Goal: Check status

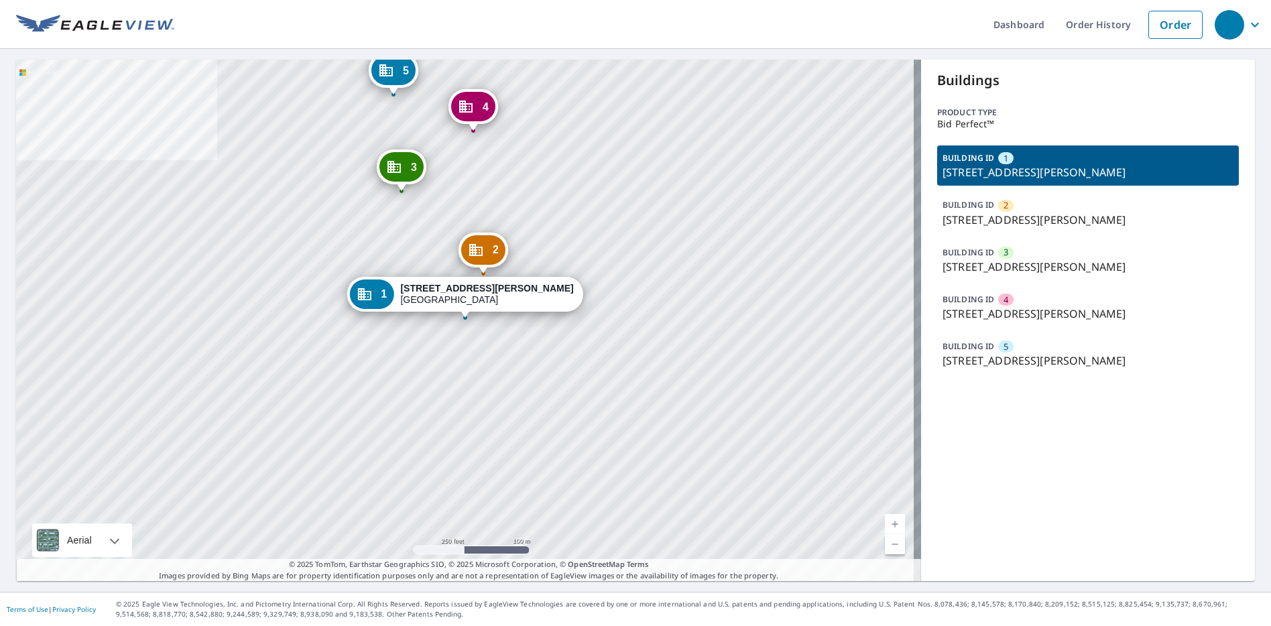
click at [1013, 219] on p "[STREET_ADDRESS][PERSON_NAME]" at bounding box center [1088, 220] width 291 height 16
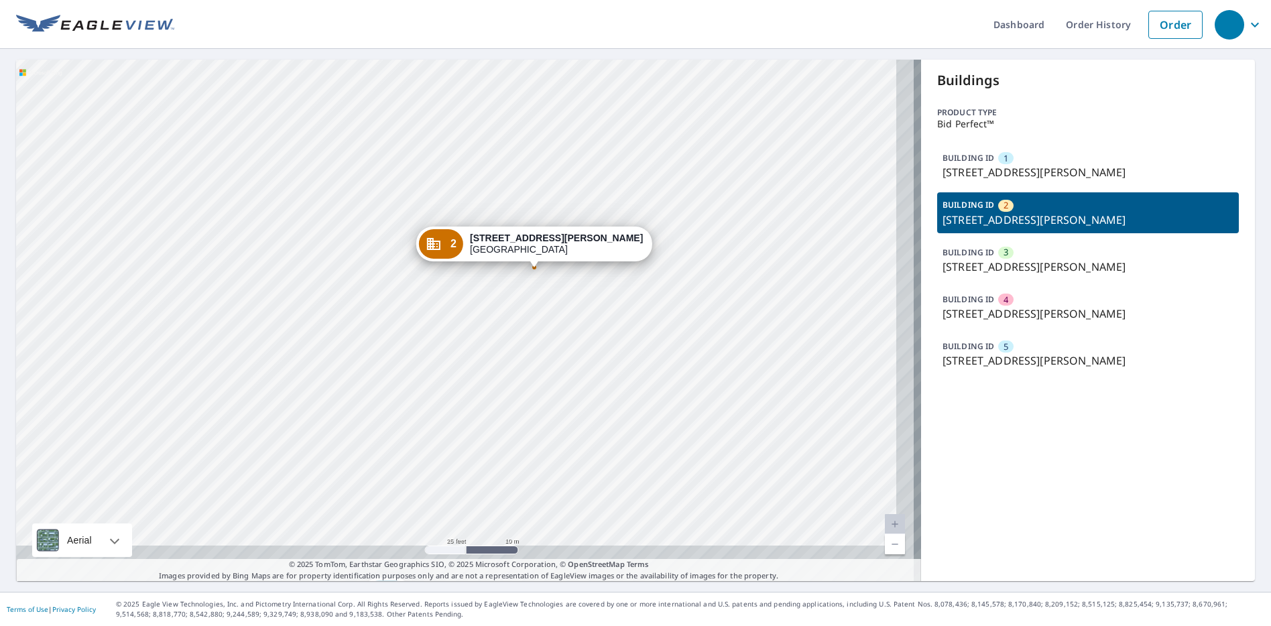
drag, startPoint x: 518, startPoint y: 329, endPoint x: 426, endPoint y: 185, distance: 171.0
click at [426, 185] on div "1 [STREET_ADDRESS][PERSON_NAME] 3 [STREET_ADDRESS][PERSON_NAME] 4 [STREET_ADDRE…" at bounding box center [468, 321] width 905 height 522
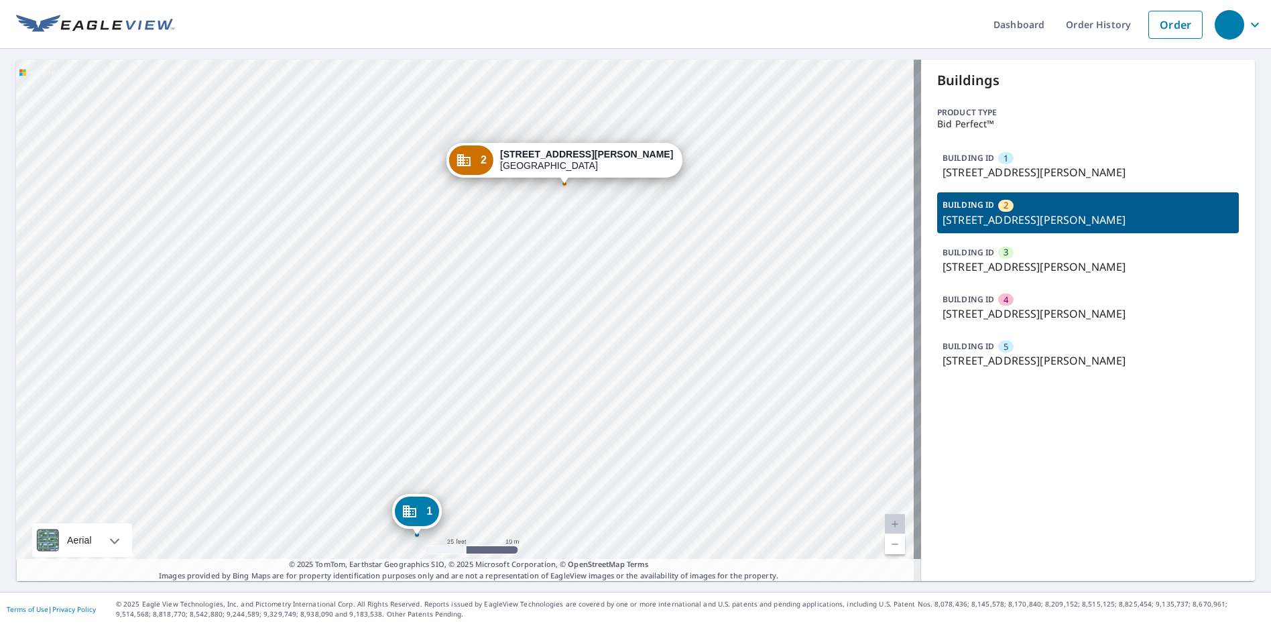
drag, startPoint x: 500, startPoint y: 255, endPoint x: 530, endPoint y: 172, distance: 87.8
click at [530, 172] on div "2 [STREET_ADDRESS][PERSON_NAME]" at bounding box center [565, 160] width 236 height 35
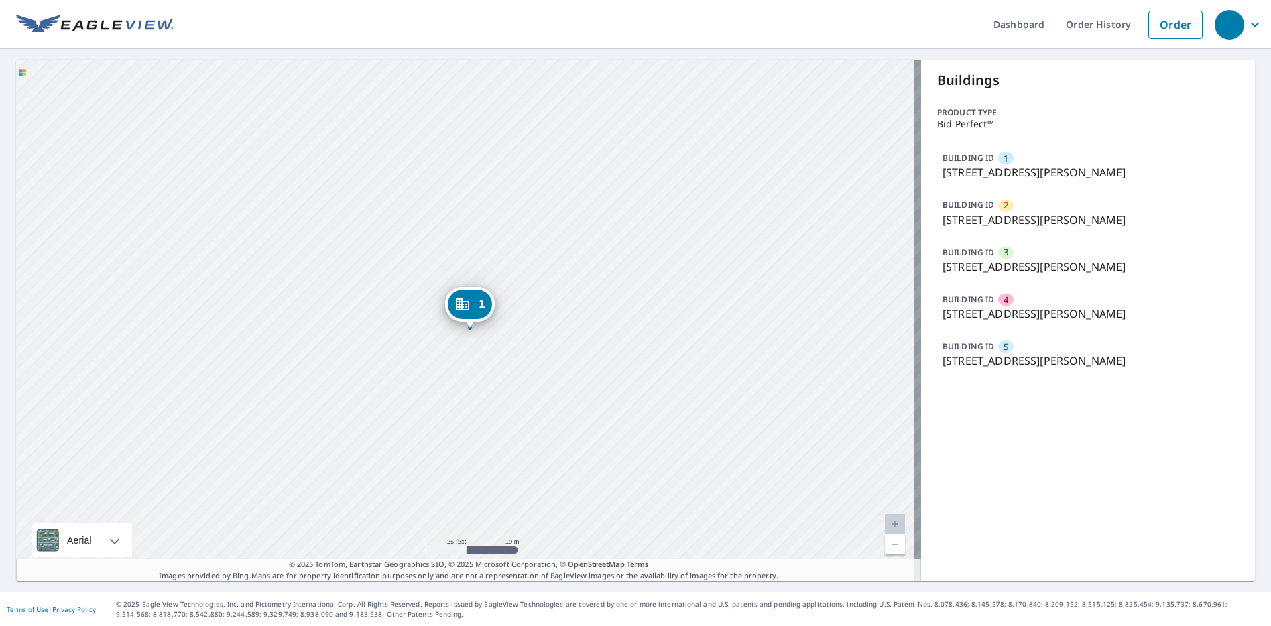
drag, startPoint x: 528, startPoint y: 171, endPoint x: 528, endPoint y: 351, distance: 180.4
click at [528, 351] on div "2 [STREET_ADDRESS][PERSON_NAME] 3 [STREET_ADDRESS][PERSON_NAME] 4 [STREET_ADDRE…" at bounding box center [468, 321] width 905 height 522
drag, startPoint x: 575, startPoint y: 219, endPoint x: 585, endPoint y: 252, distance: 35.2
click at [585, 252] on div "2 [STREET_ADDRESS][PERSON_NAME] 3 [STREET_ADDRESS][PERSON_NAME] 4 [STREET_ADDRE…" at bounding box center [468, 321] width 905 height 522
drag, startPoint x: 581, startPoint y: 177, endPoint x: 590, endPoint y: 234, distance: 57.8
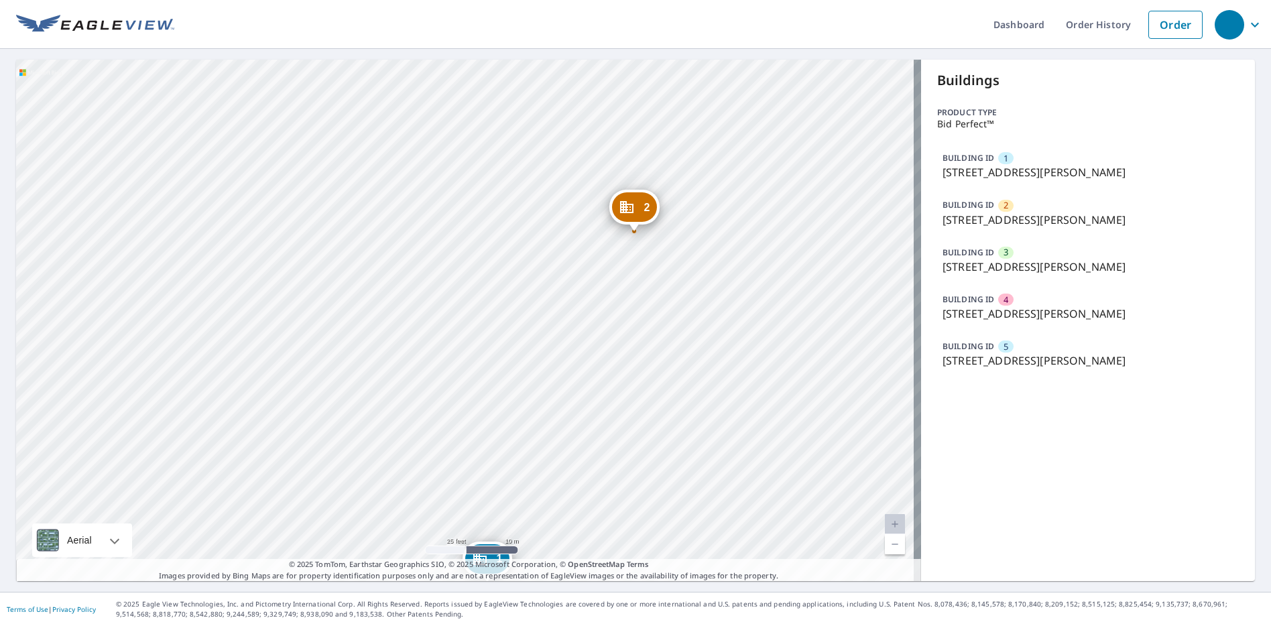
click at [587, 235] on div "2 [STREET_ADDRESS][PERSON_NAME] 3 [STREET_ADDRESS][PERSON_NAME] 4 [STREET_ADDRE…" at bounding box center [468, 321] width 905 height 522
drag, startPoint x: 560, startPoint y: 162, endPoint x: 583, endPoint y: 243, distance: 85.1
click at [583, 243] on div "2 [STREET_ADDRESS][PERSON_NAME] 3 [STREET_ADDRESS][PERSON_NAME] 4 [STREET_ADDRE…" at bounding box center [468, 321] width 905 height 522
